Goal: Entertainment & Leisure: Browse casually

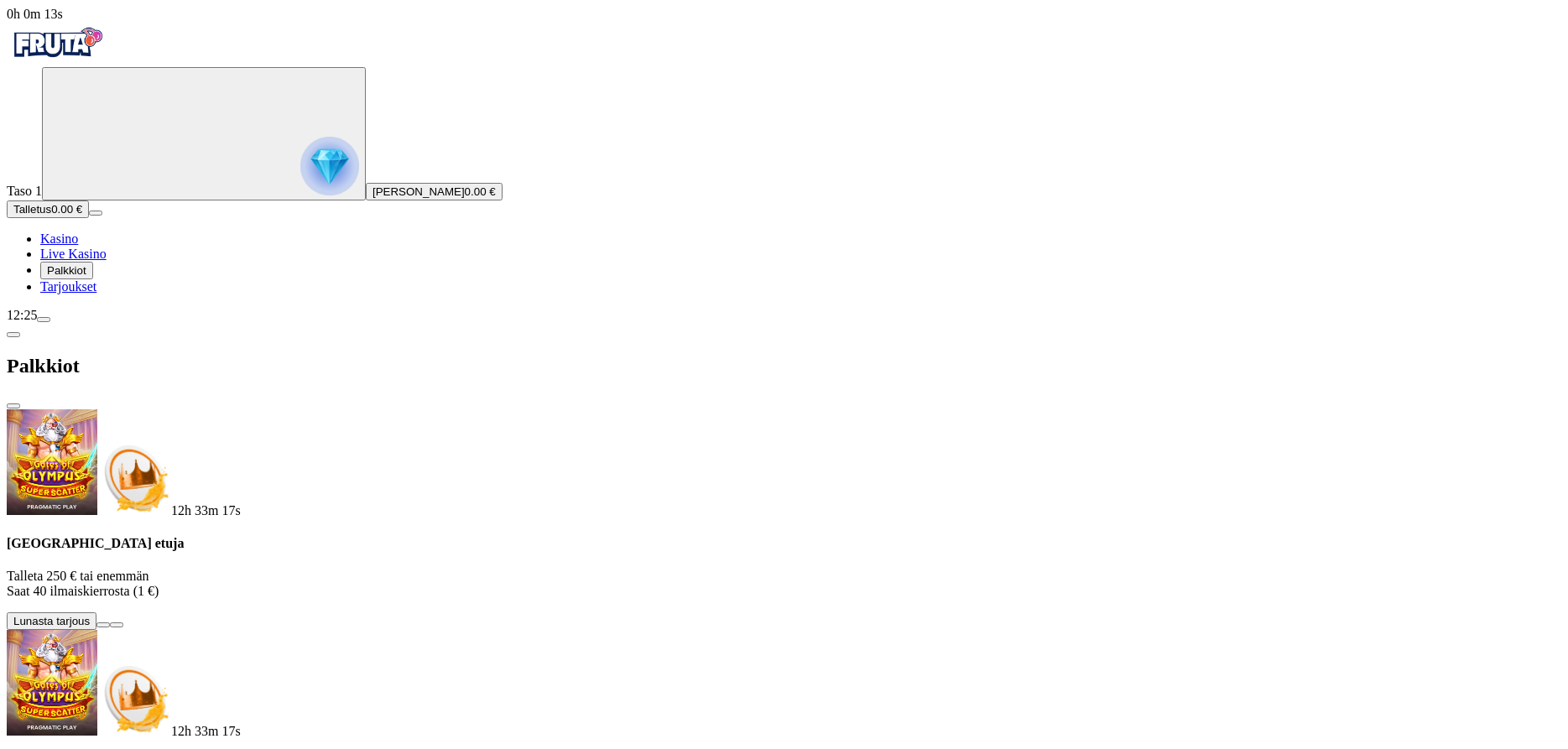
click at [14, 406] on span "close icon" at bounding box center [14, 406] width 0 height 0
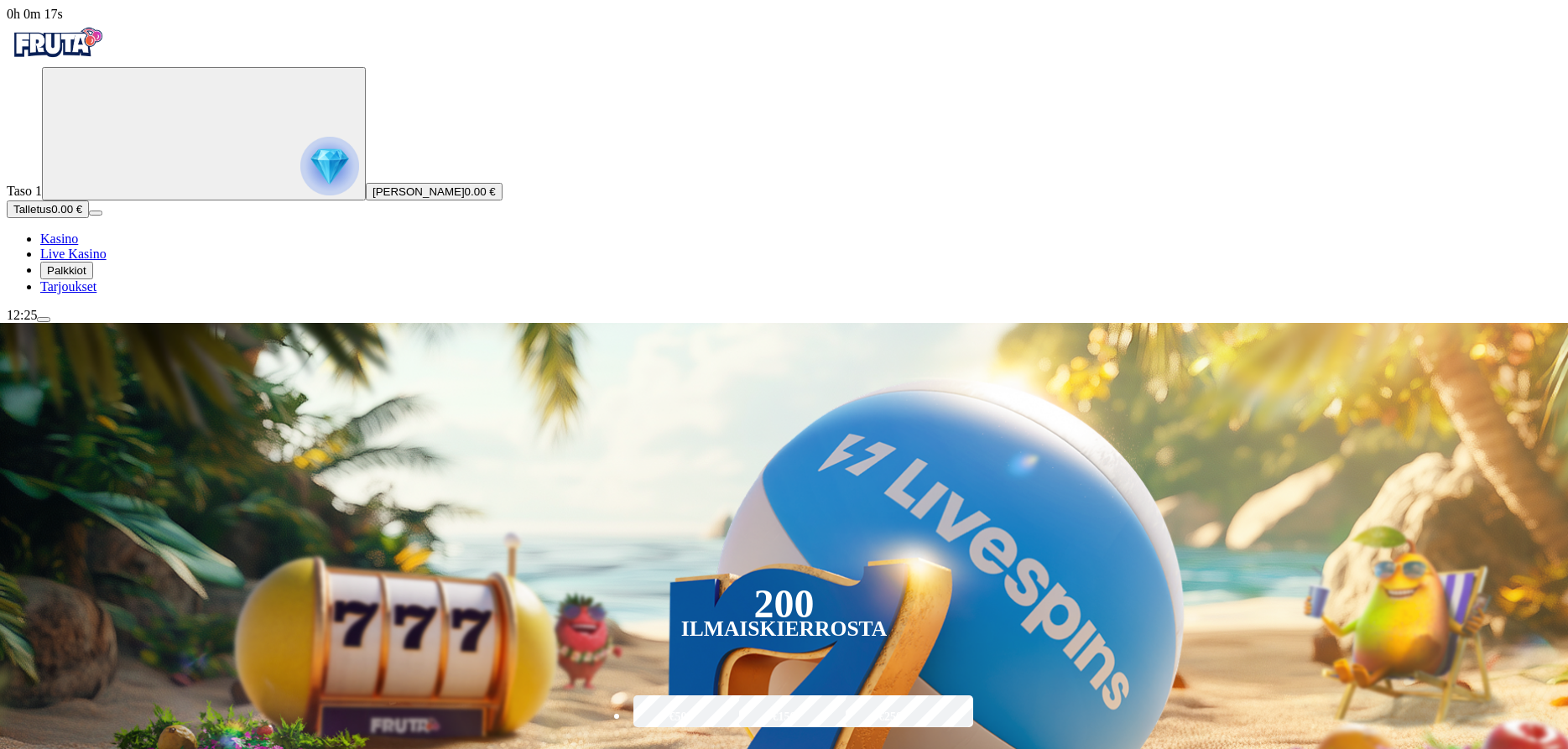
click at [86, 277] on span "Palkkiot" at bounding box center [66, 270] width 40 height 13
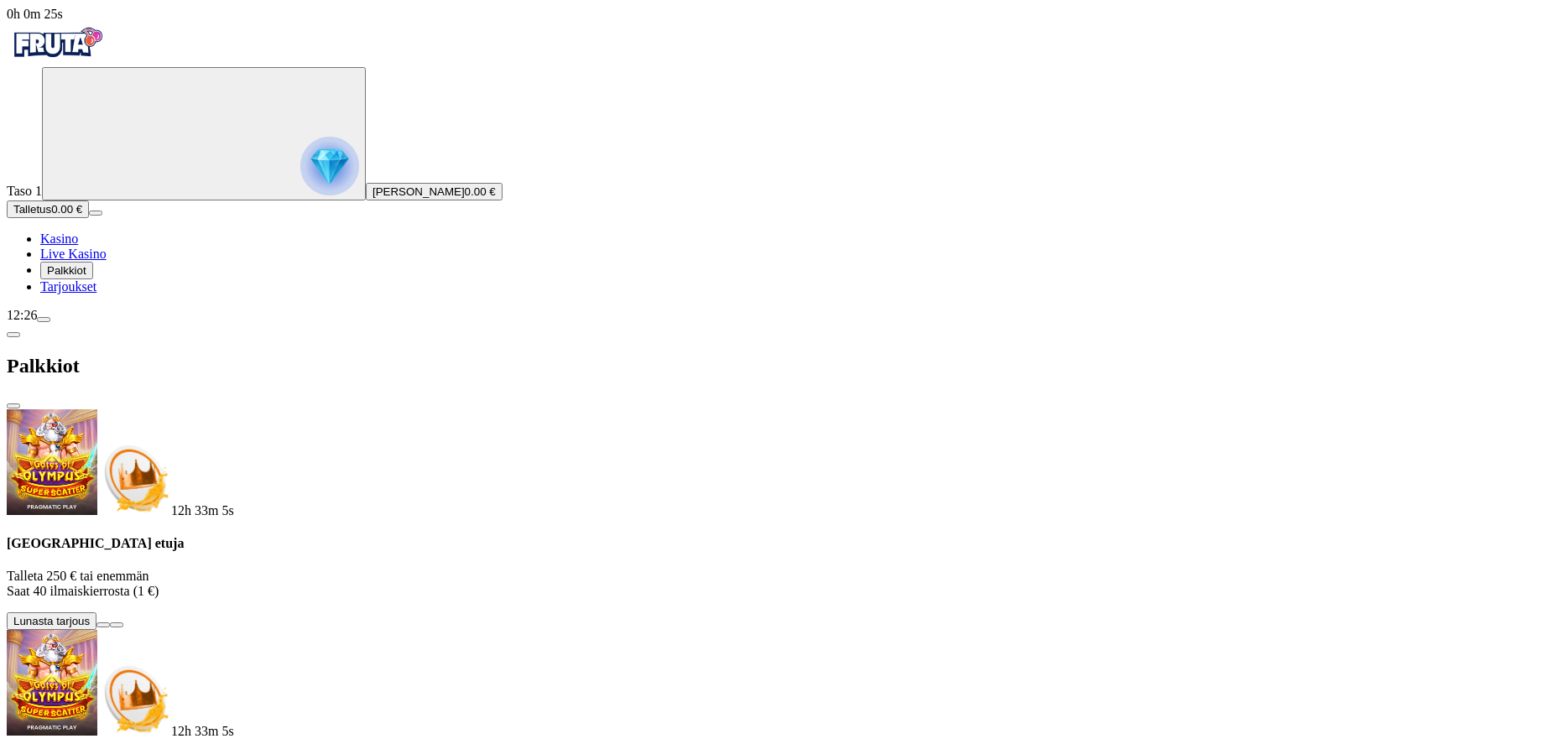
click at [14, 406] on span "close icon" at bounding box center [14, 406] width 0 height 0
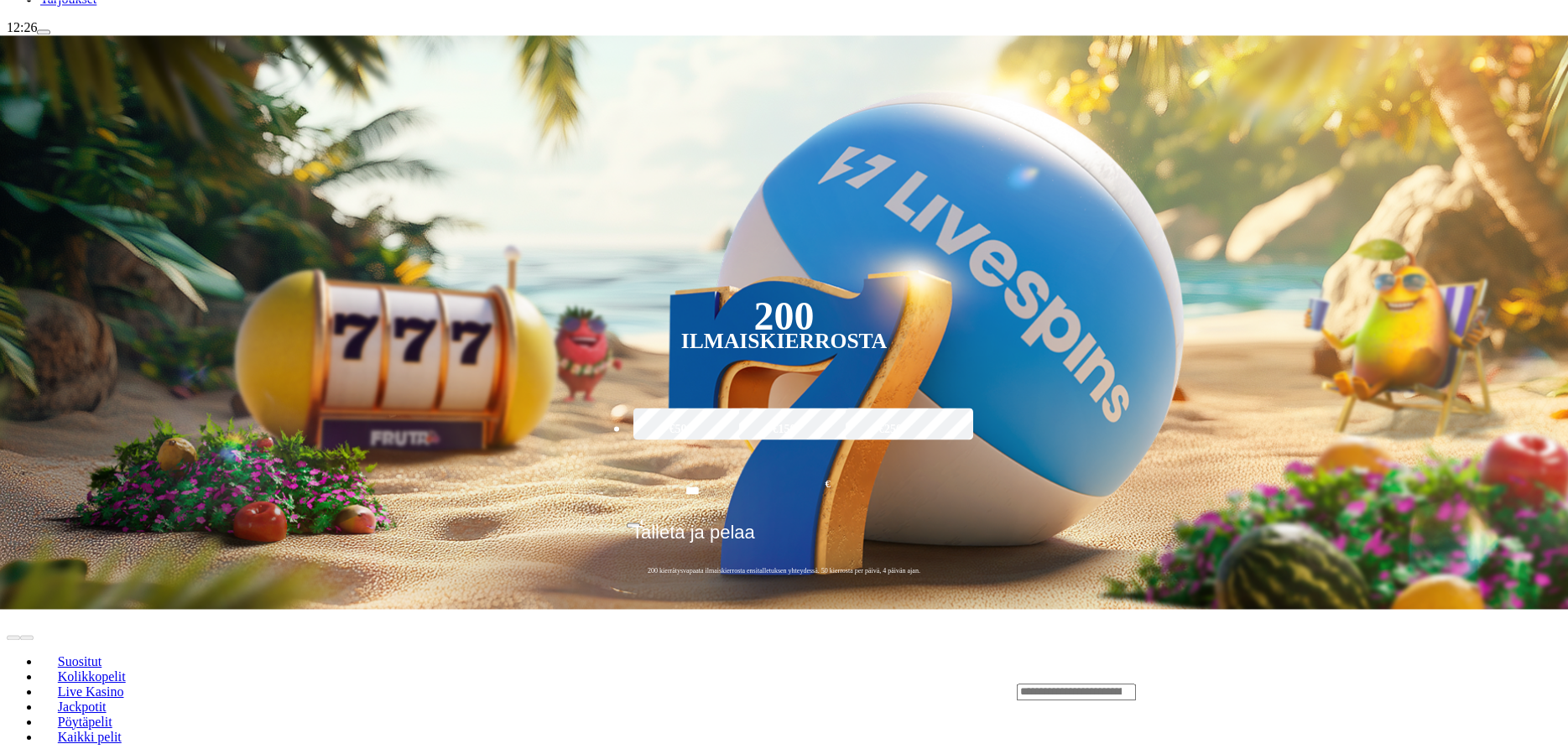
scroll to position [428, 0]
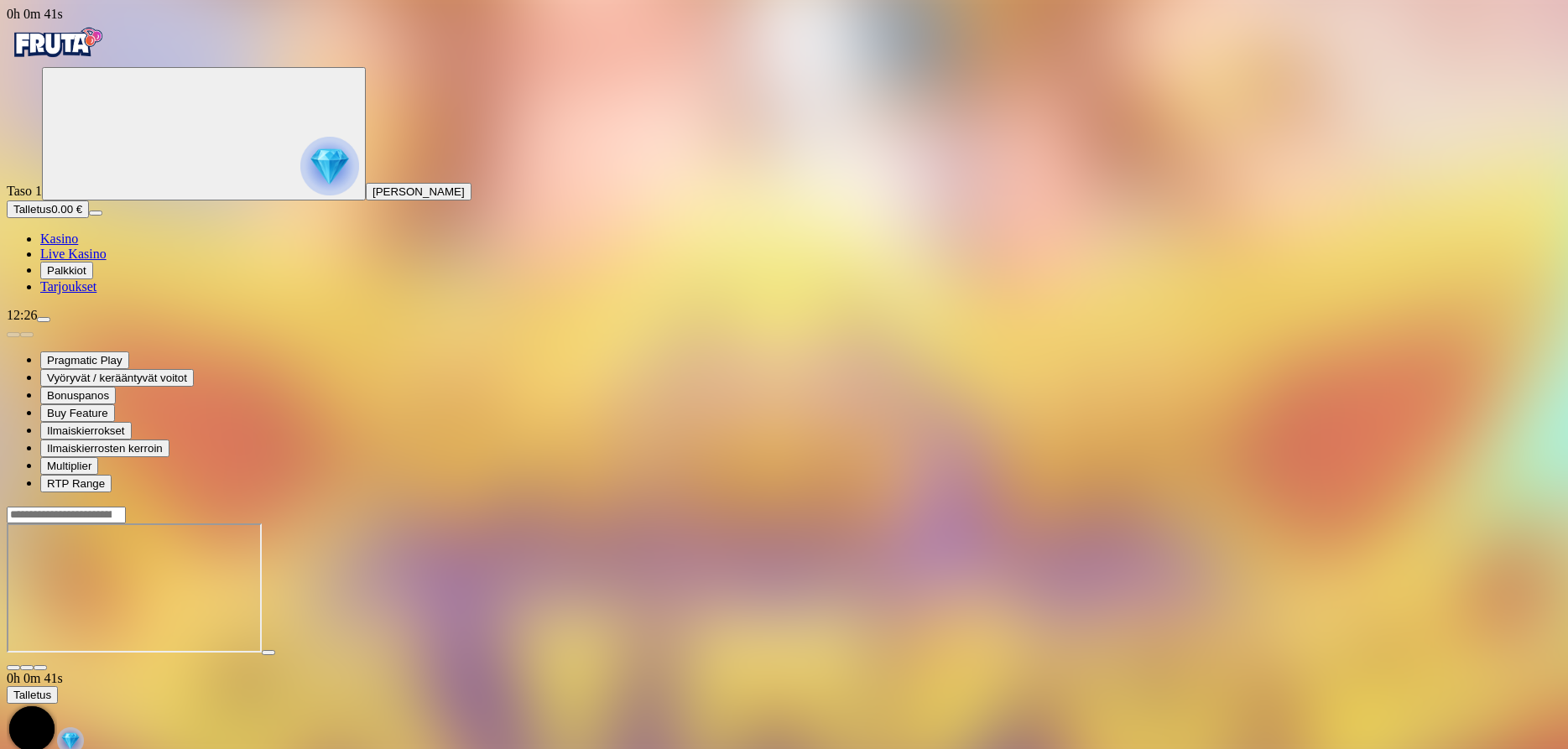
click at [14, 668] on span "close icon" at bounding box center [14, 668] width 0 height 0
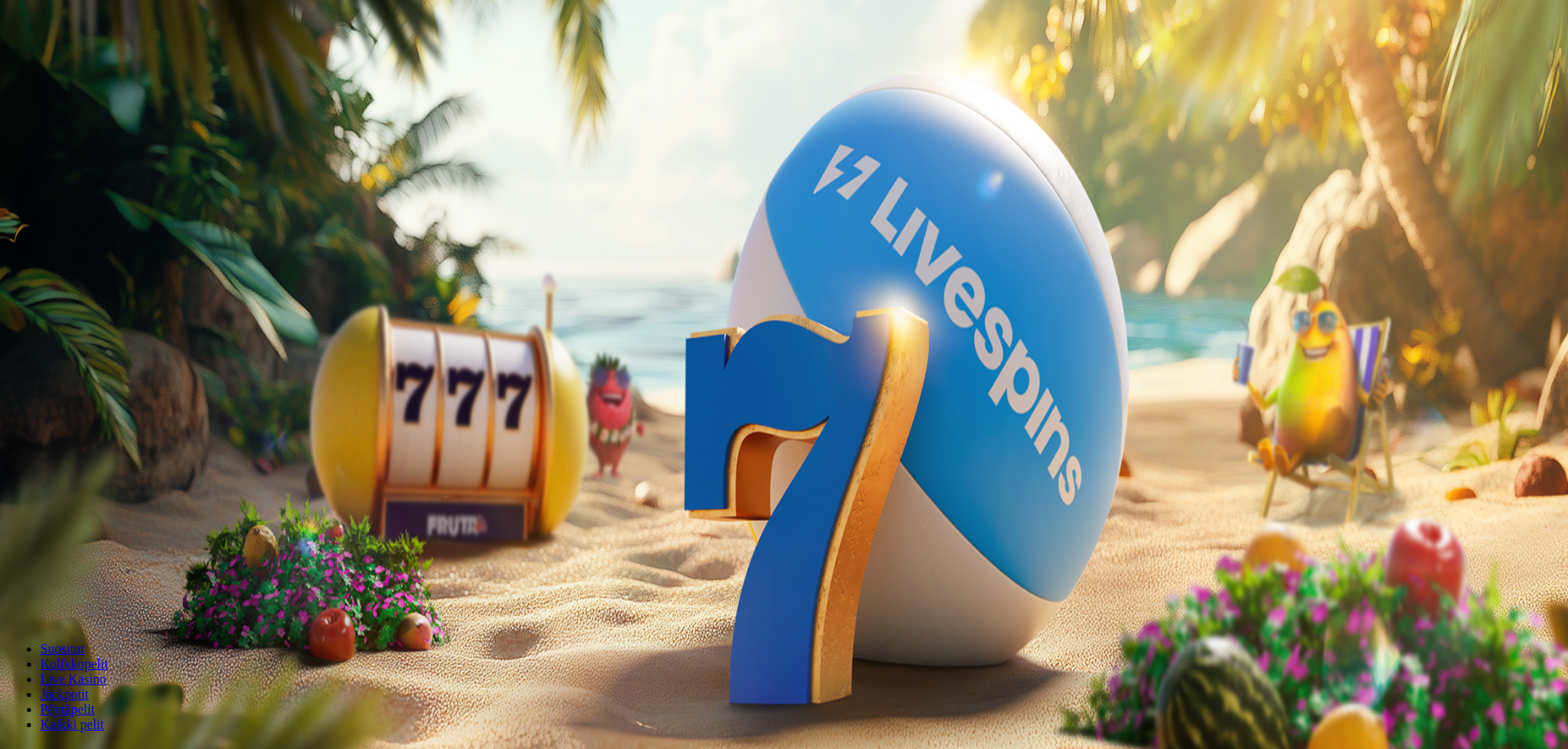
click at [86, 277] on span "Palkkiot" at bounding box center [66, 270] width 40 height 13
click at [92, 293] on span "Tarjoukset" at bounding box center [69, 286] width 56 height 14
